Goal: Check status: Check status

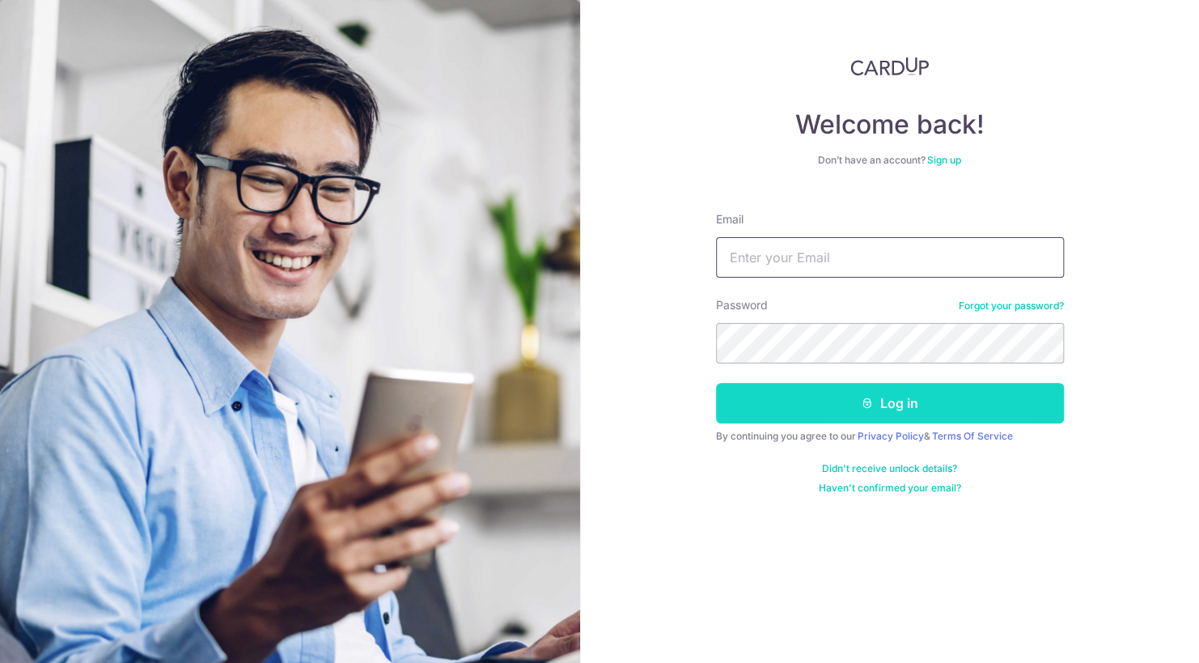
type input "[EMAIL_ADDRESS][DOMAIN_NAME]"
click at [991, 404] on button "Log in" at bounding box center [890, 403] width 348 height 40
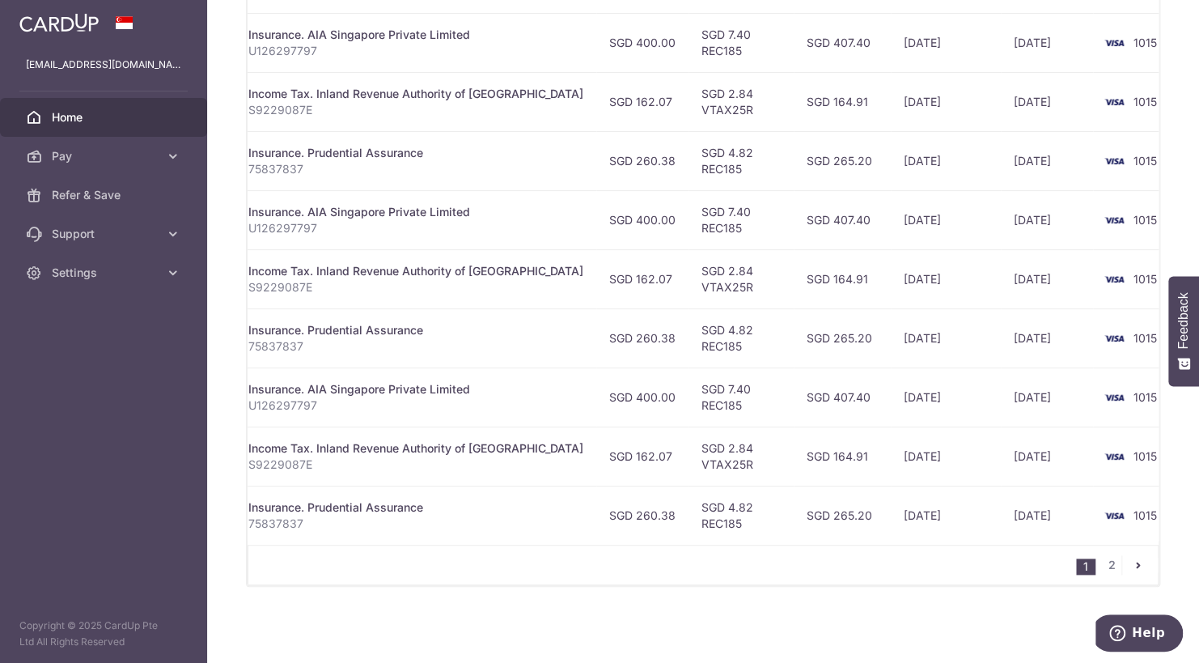
scroll to position [592, 0]
click at [1102, 570] on link "2" at bounding box center [1111, 564] width 19 height 19
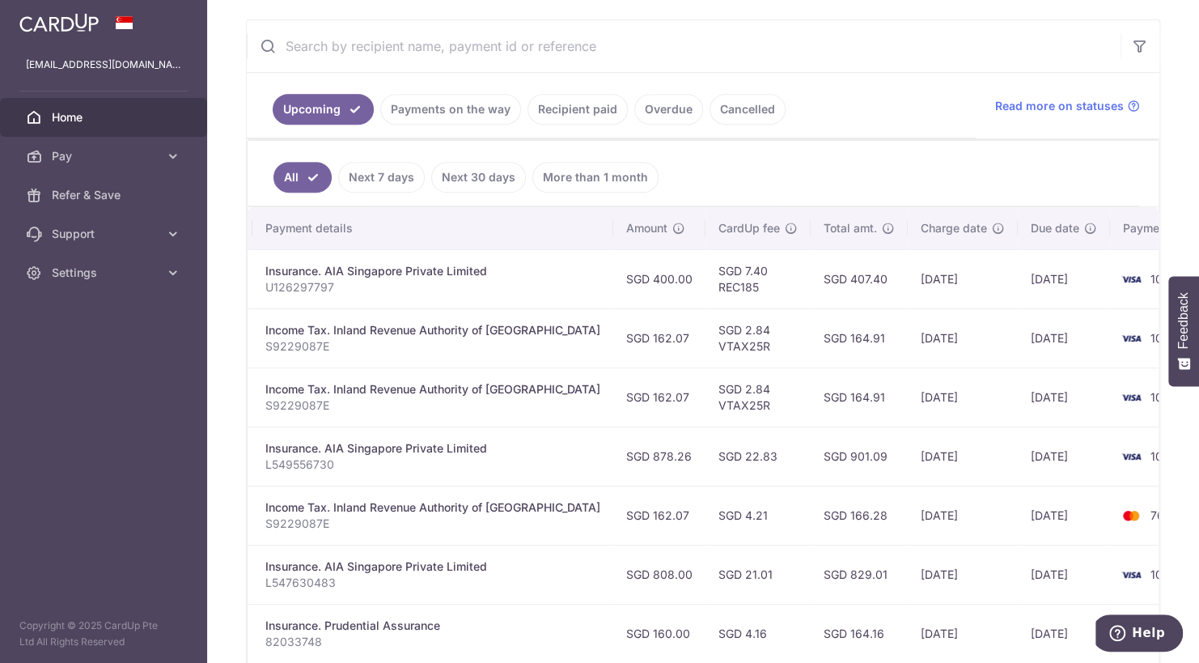
scroll to position [0, 345]
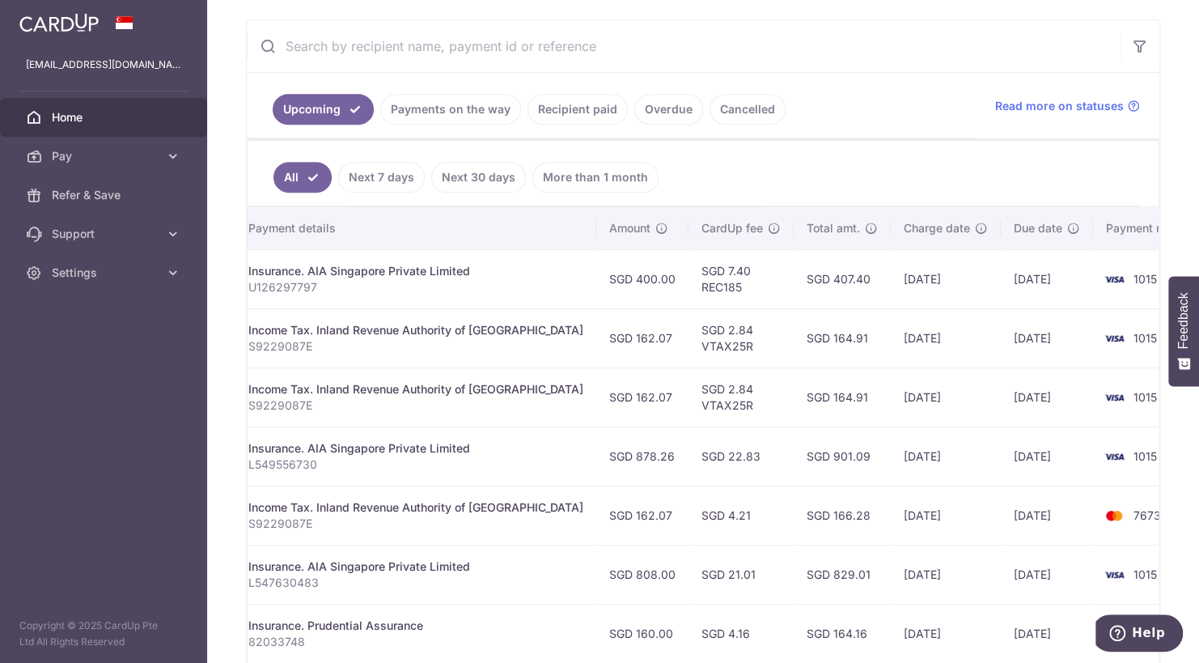
drag, startPoint x: 771, startPoint y: 526, endPoint x: 791, endPoint y: 516, distance: 22.4
click at [886, 499] on tr "Update payment Cancel payment Scheduled for charge txn_6f6ffcb123e Income Tax. …" at bounding box center [559, 514] width 1313 height 59
drag, startPoint x: 676, startPoint y: 510, endPoint x: 655, endPoint y: 513, distance: 21.3
click at [688, 513] on td "SGD 4.21" at bounding box center [740, 514] width 105 height 59
drag, startPoint x: 655, startPoint y: 513, endPoint x: 640, endPoint y: 515, distance: 15.6
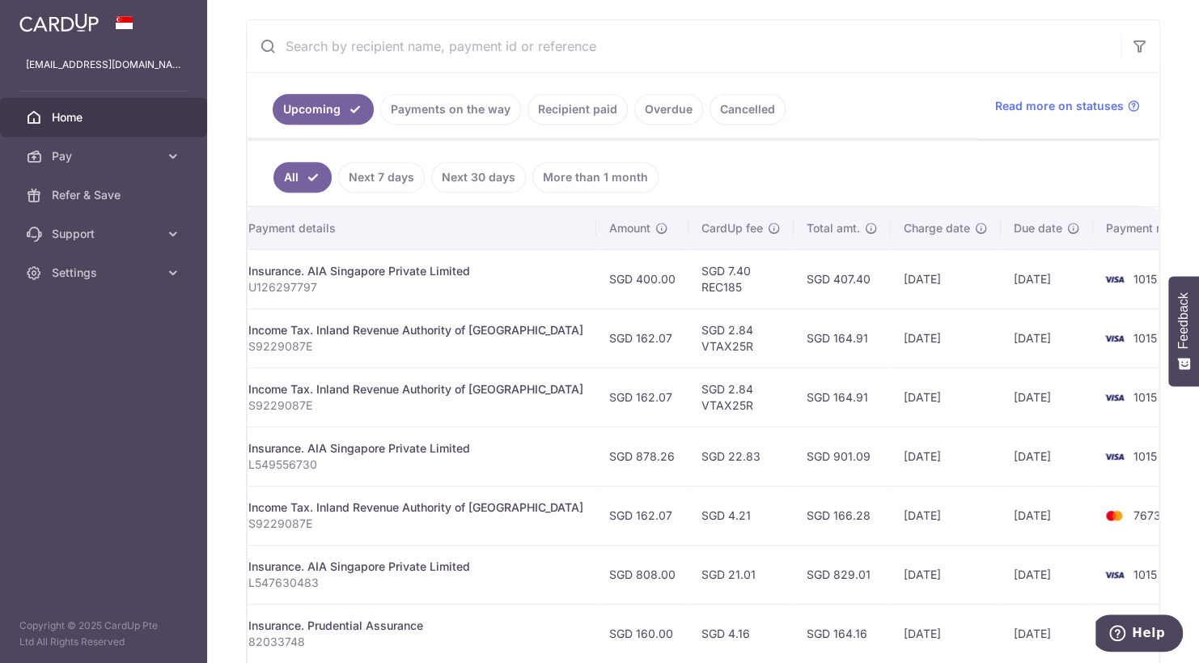
click at [688, 515] on td "SGD 4.21" at bounding box center [740, 514] width 105 height 59
drag, startPoint x: 640, startPoint y: 515, endPoint x: 700, endPoint y: 515, distance: 59.9
click at [700, 515] on td "SGD 4.21" at bounding box center [740, 514] width 105 height 59
drag, startPoint x: 700, startPoint y: 515, endPoint x: 676, endPoint y: 515, distance: 23.5
click at [688, 515] on td "SGD 4.21" at bounding box center [740, 514] width 105 height 59
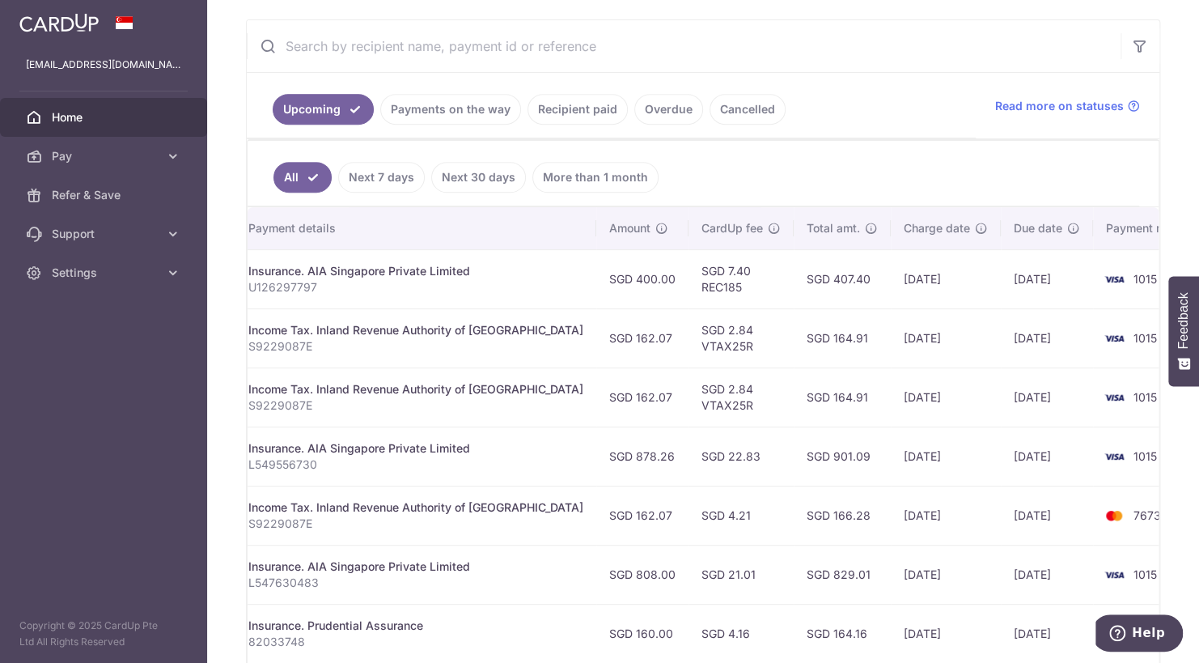
click at [688, 515] on td "SGD 4.21" at bounding box center [740, 514] width 105 height 59
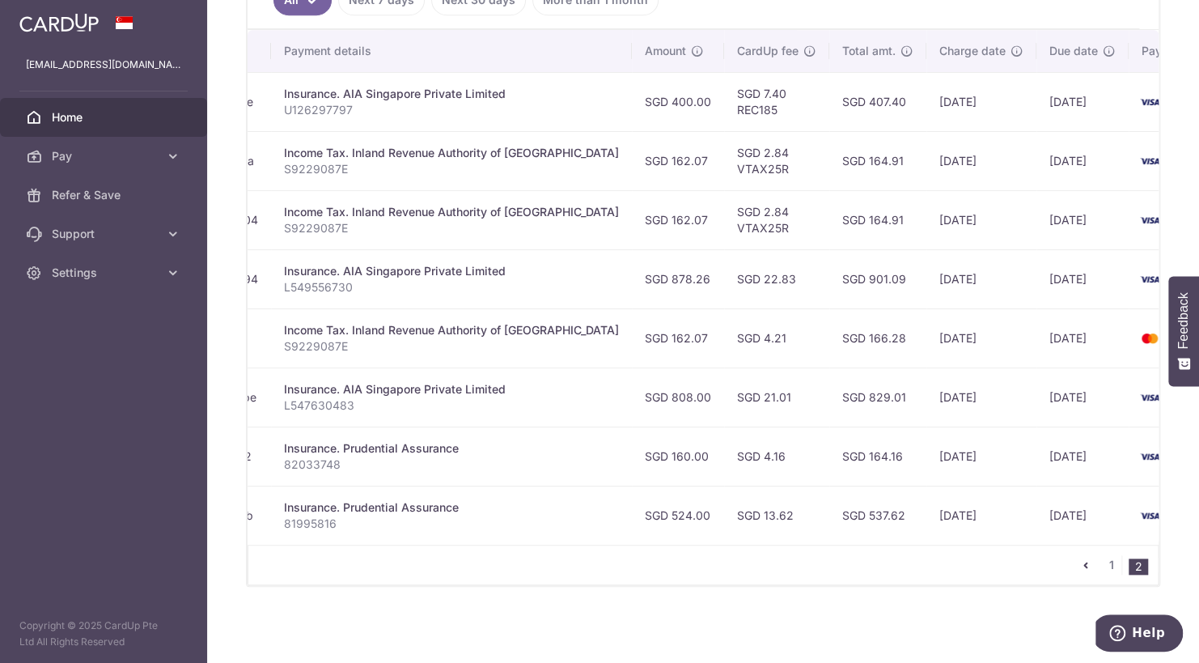
scroll to position [0, 308]
drag, startPoint x: 616, startPoint y: 277, endPoint x: 709, endPoint y: 278, distance: 93.8
click at [709, 278] on tr "Update payment Cancel payment Scheduled for charge txn_760663c6b94 Insurance. A…" at bounding box center [595, 278] width 1313 height 59
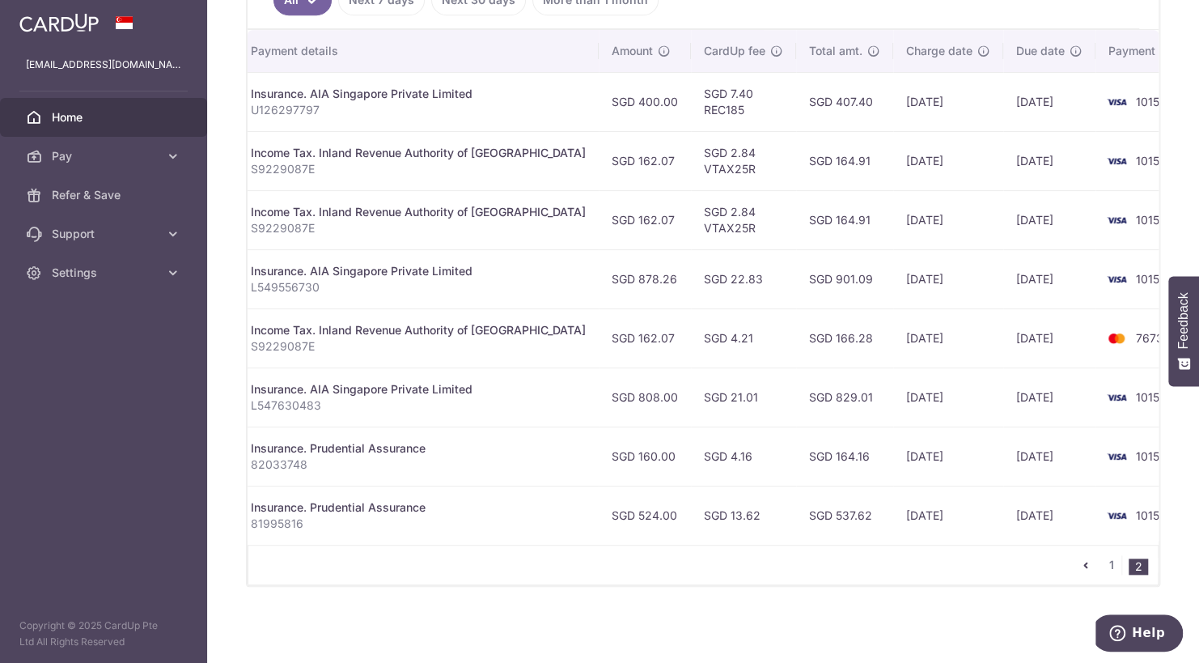
scroll to position [0, 345]
click at [1102, 565] on link "1" at bounding box center [1111, 564] width 19 height 19
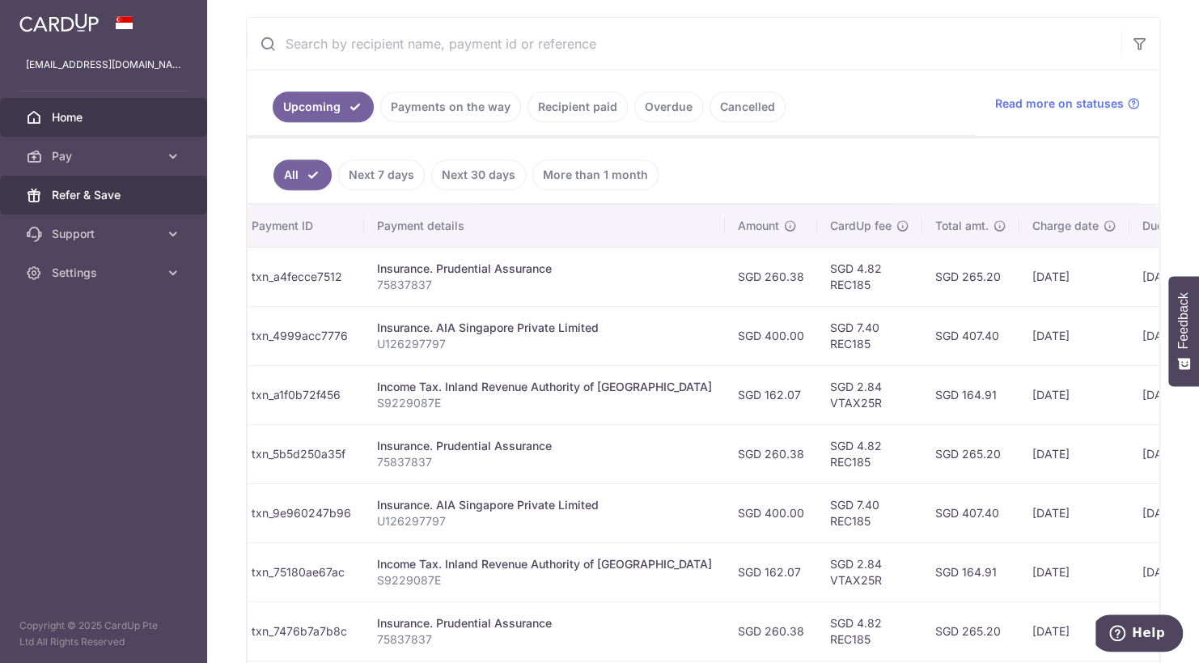
scroll to position [0, 217]
